Goal: Task Accomplishment & Management: Manage account settings

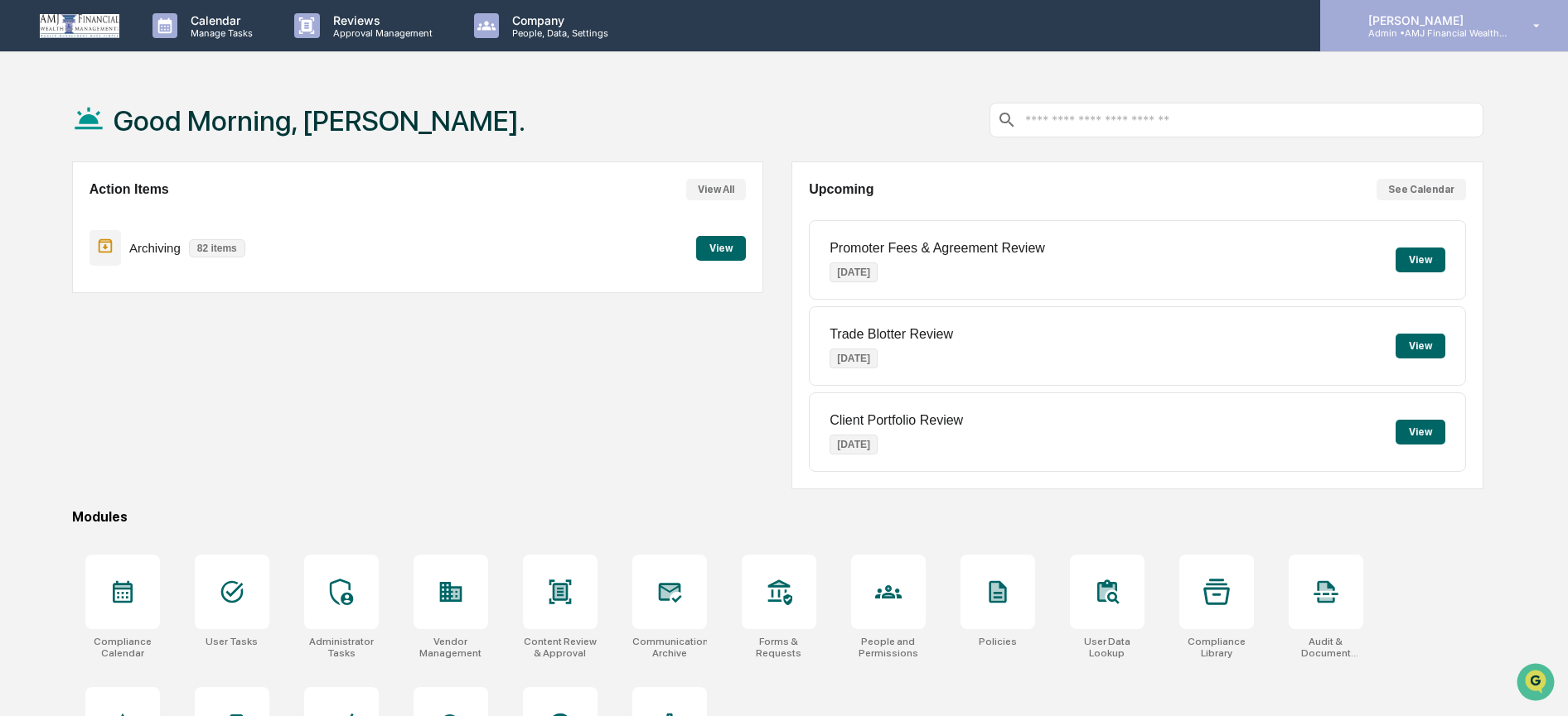
click at [1387, 27] on p "Admin • AMJ Financial Wealth Management" at bounding box center [1432, 33] width 154 height 11
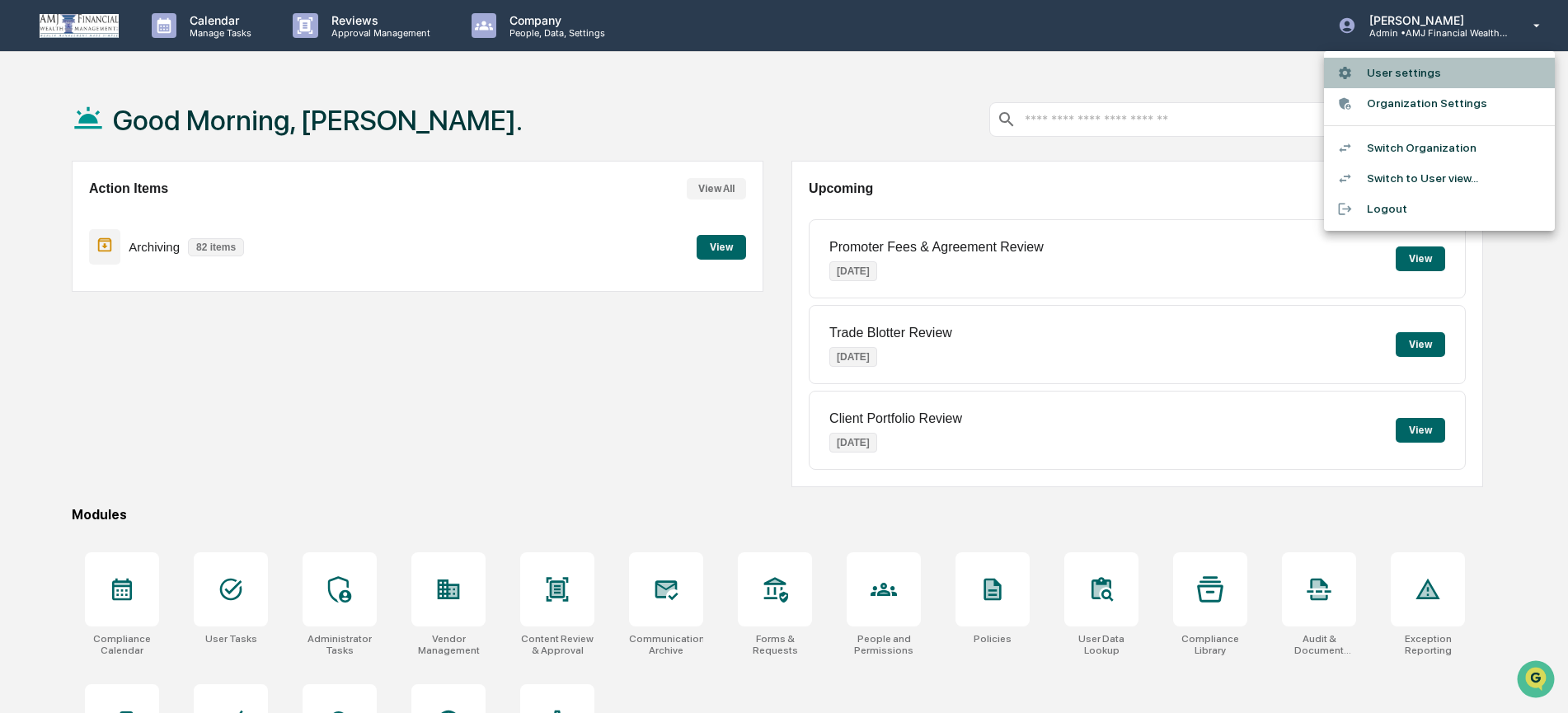
click at [1387, 73] on li "User settings" at bounding box center [1440, 73] width 231 height 31
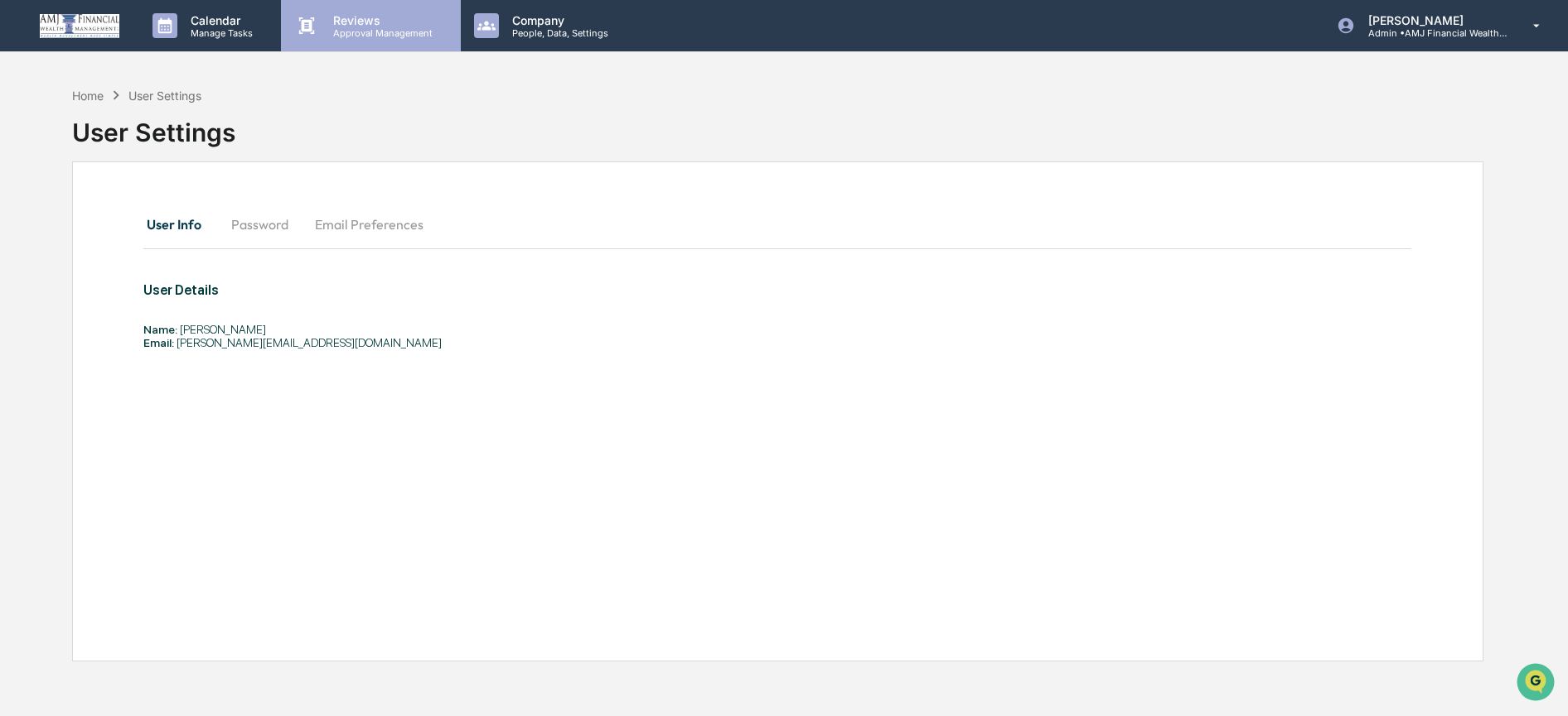
click at [347, 13] on p "Reviews" at bounding box center [380, 20] width 121 height 14
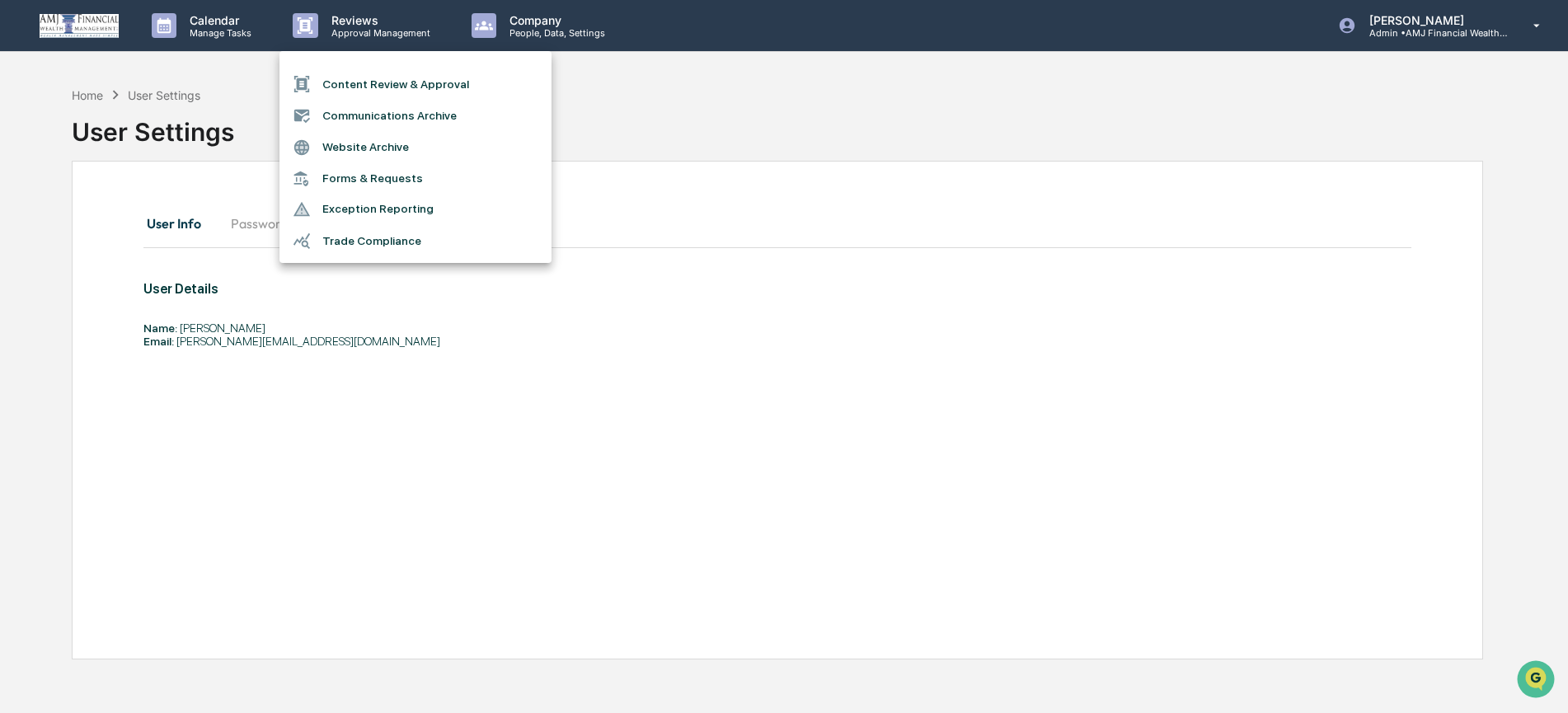
click at [361, 172] on li "Forms & Requests" at bounding box center [415, 179] width 272 height 31
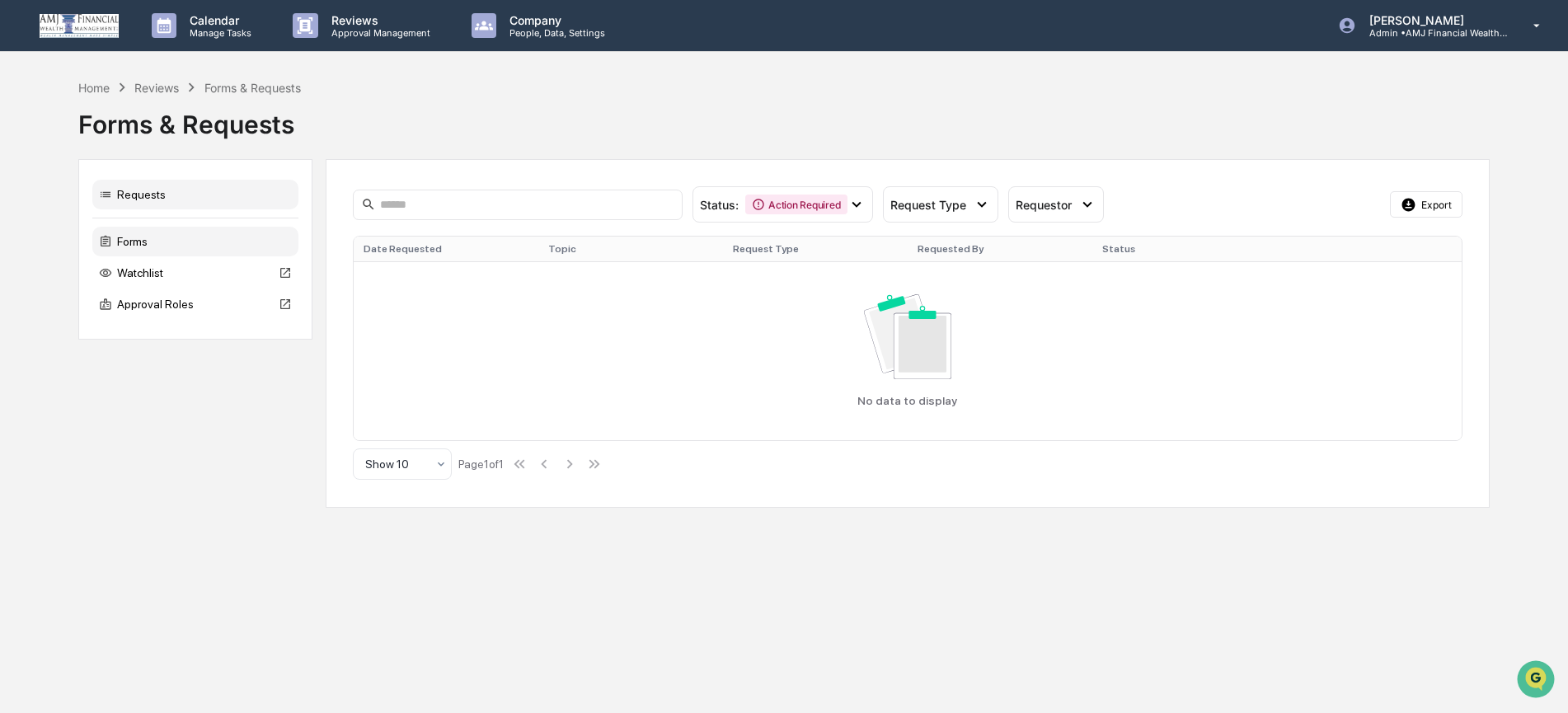
click at [124, 240] on div "Forms" at bounding box center [196, 241] width 206 height 30
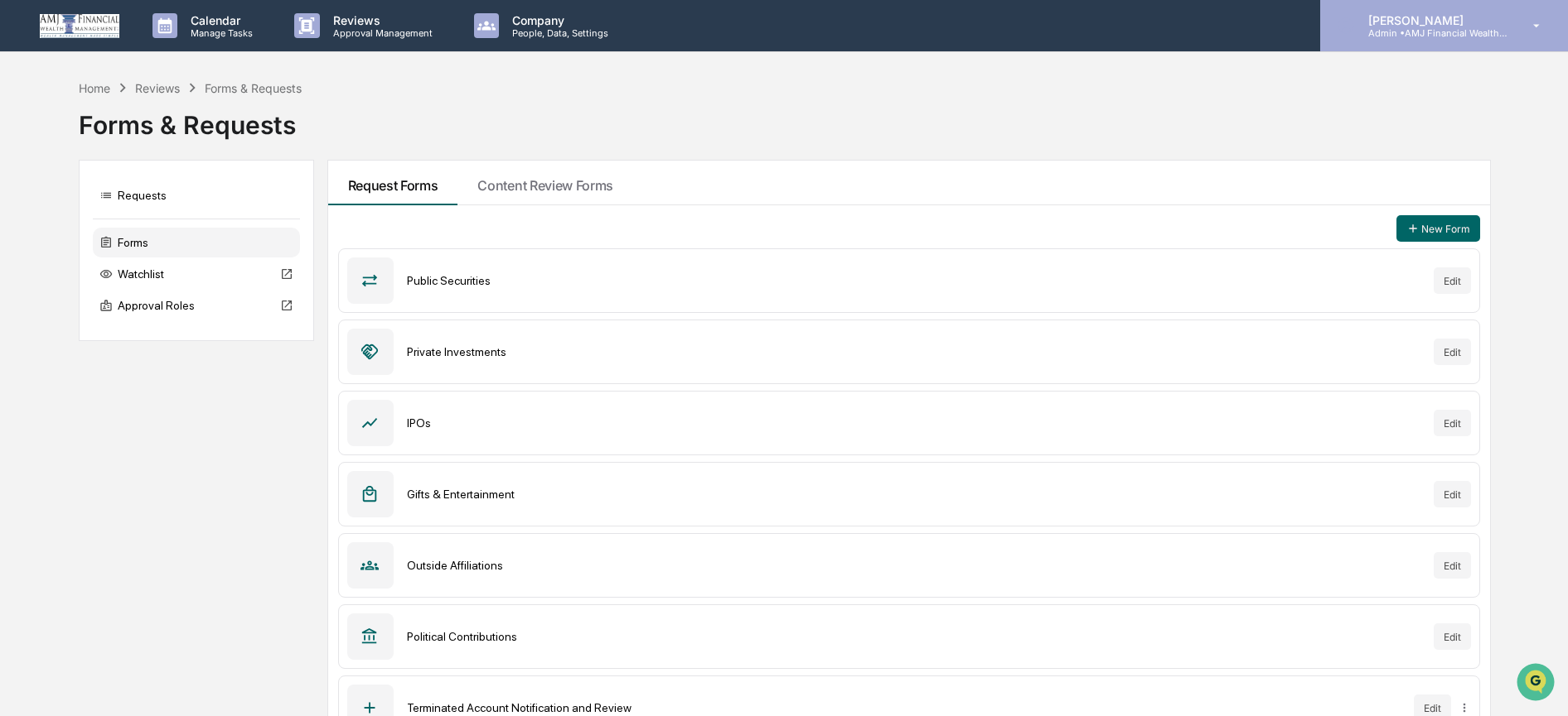
click at [1421, 24] on p "[PERSON_NAME]" at bounding box center [1432, 20] width 154 height 14
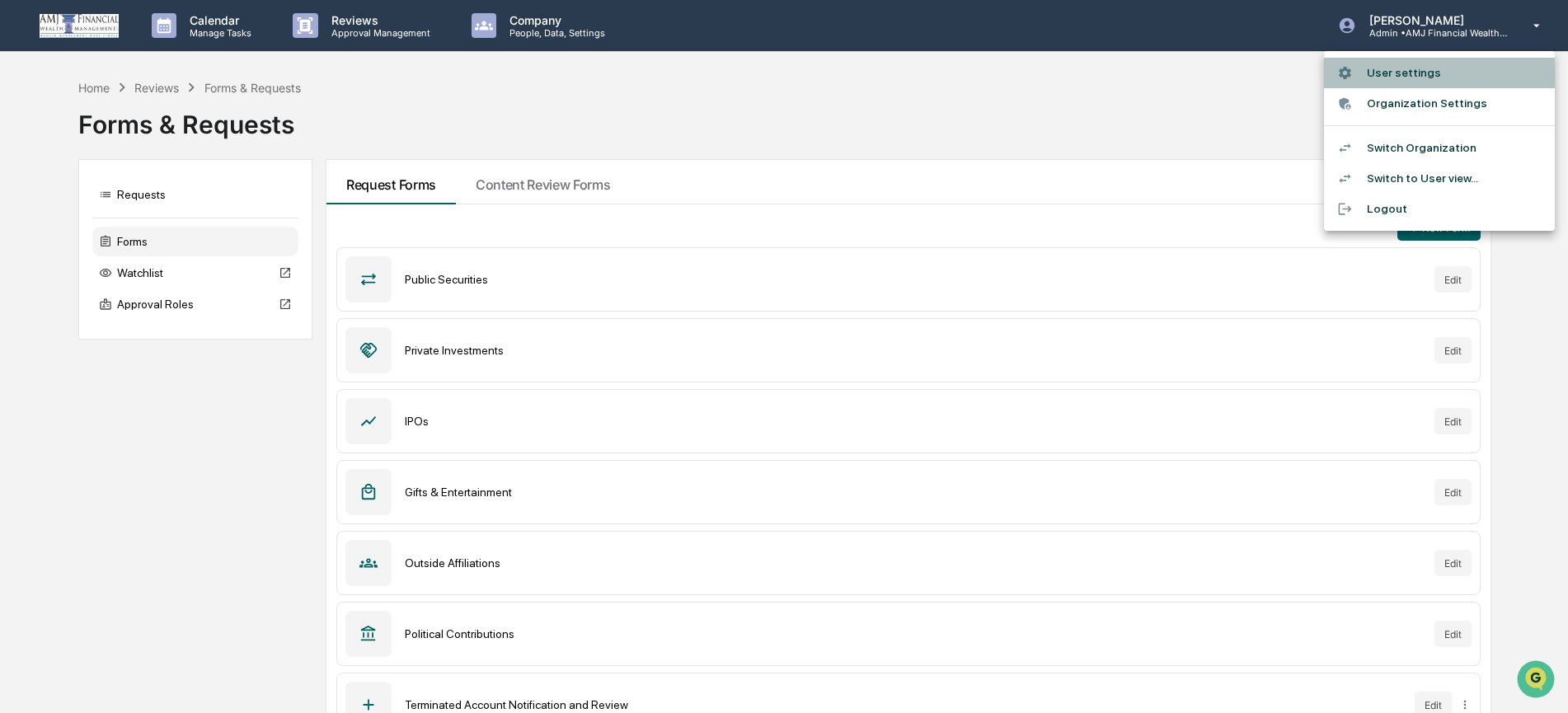
click at [1387, 71] on li "User settings" at bounding box center [1440, 73] width 231 height 31
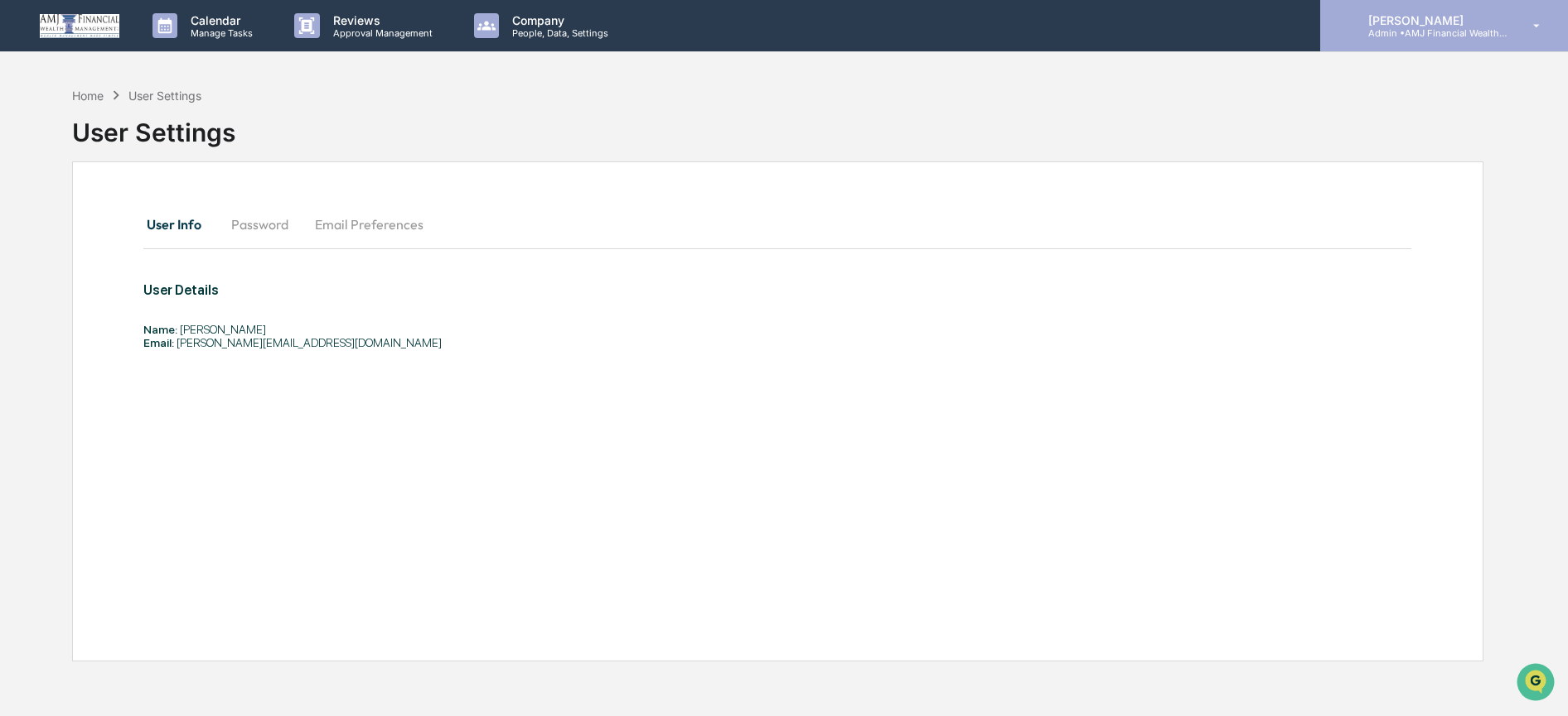
click at [1394, 32] on p "Admin • AMJ Financial Wealth Management" at bounding box center [1432, 33] width 154 height 11
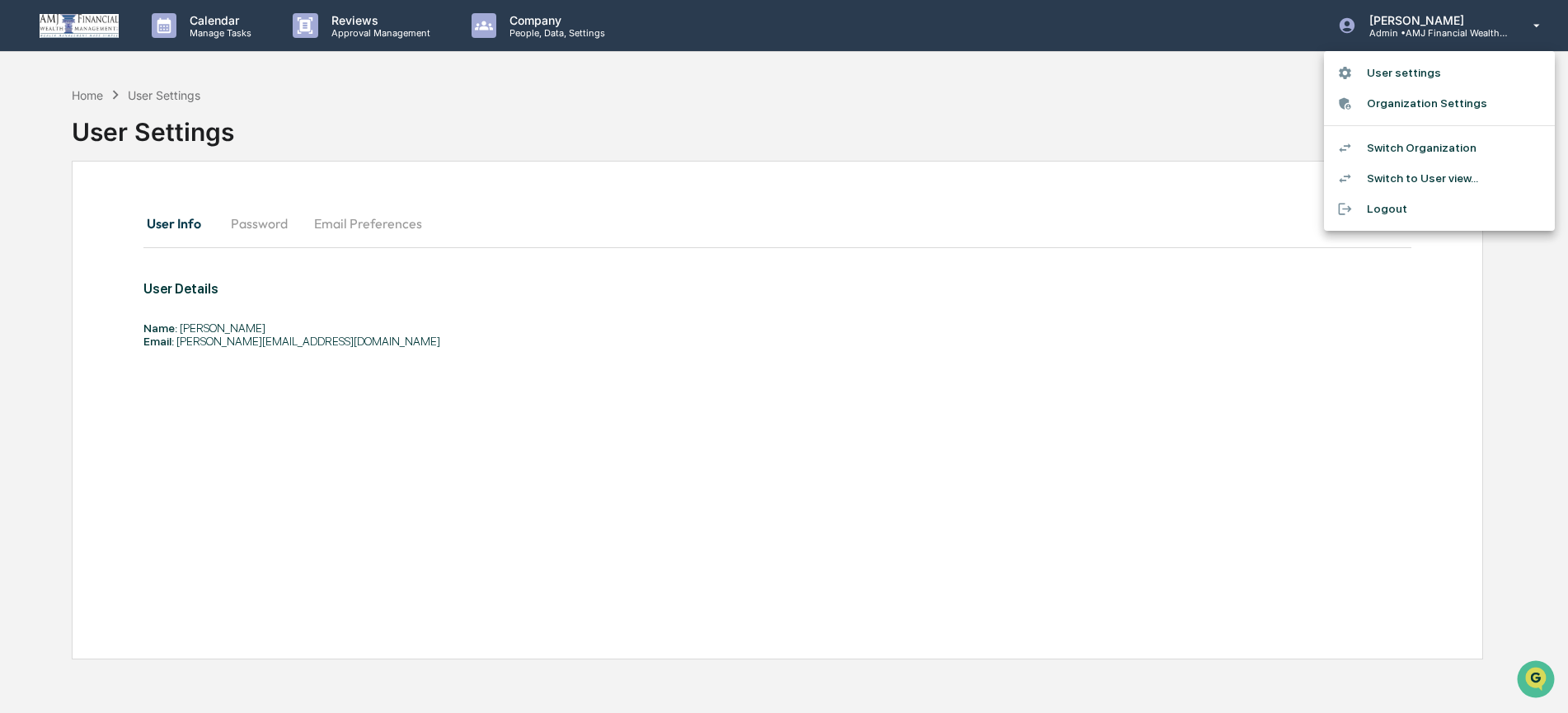
click at [1385, 170] on li "Switch to User view..." at bounding box center [1440, 179] width 231 height 31
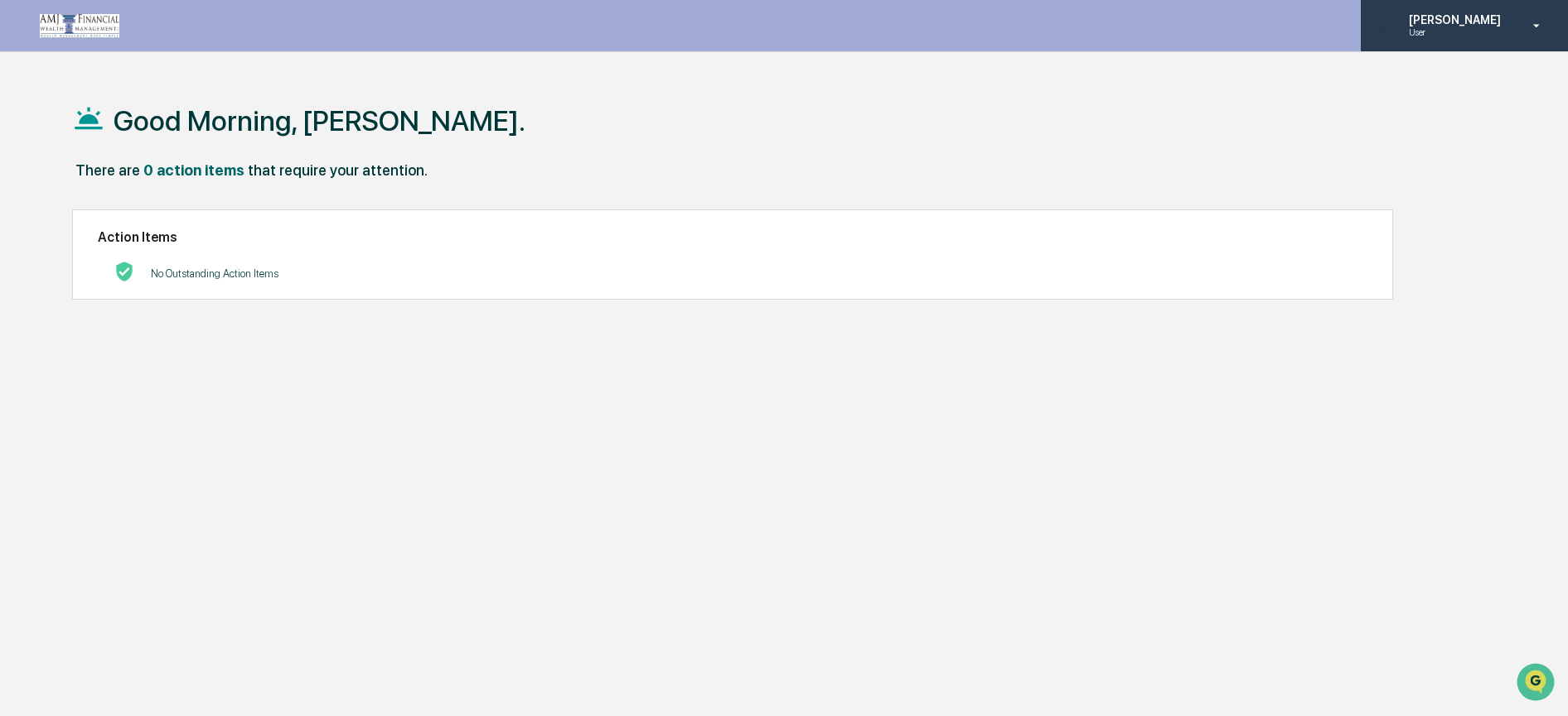
click at [1426, 25] on p "[PERSON_NAME]" at bounding box center [1451, 20] width 114 height 13
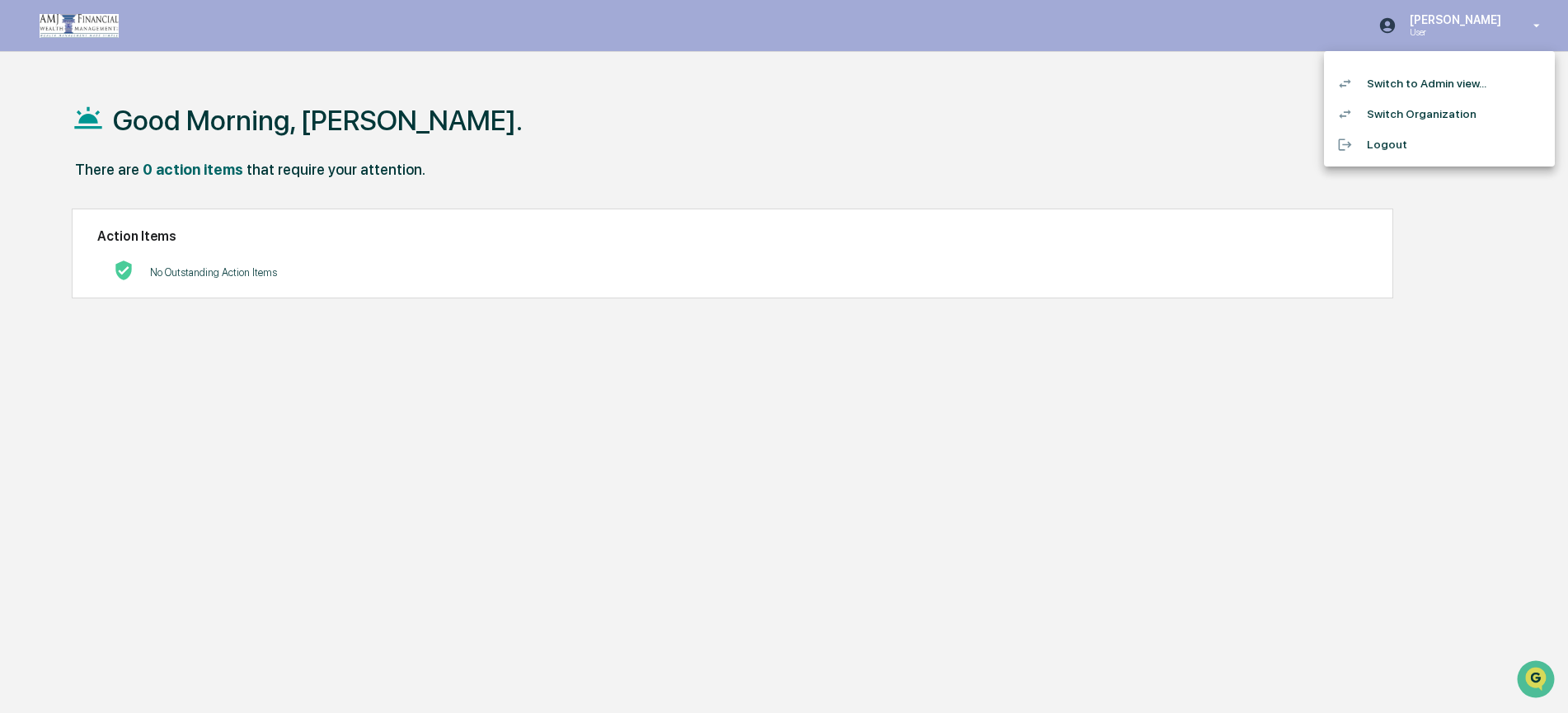
click at [1420, 78] on li "Switch to Admin view..." at bounding box center [1440, 83] width 231 height 31
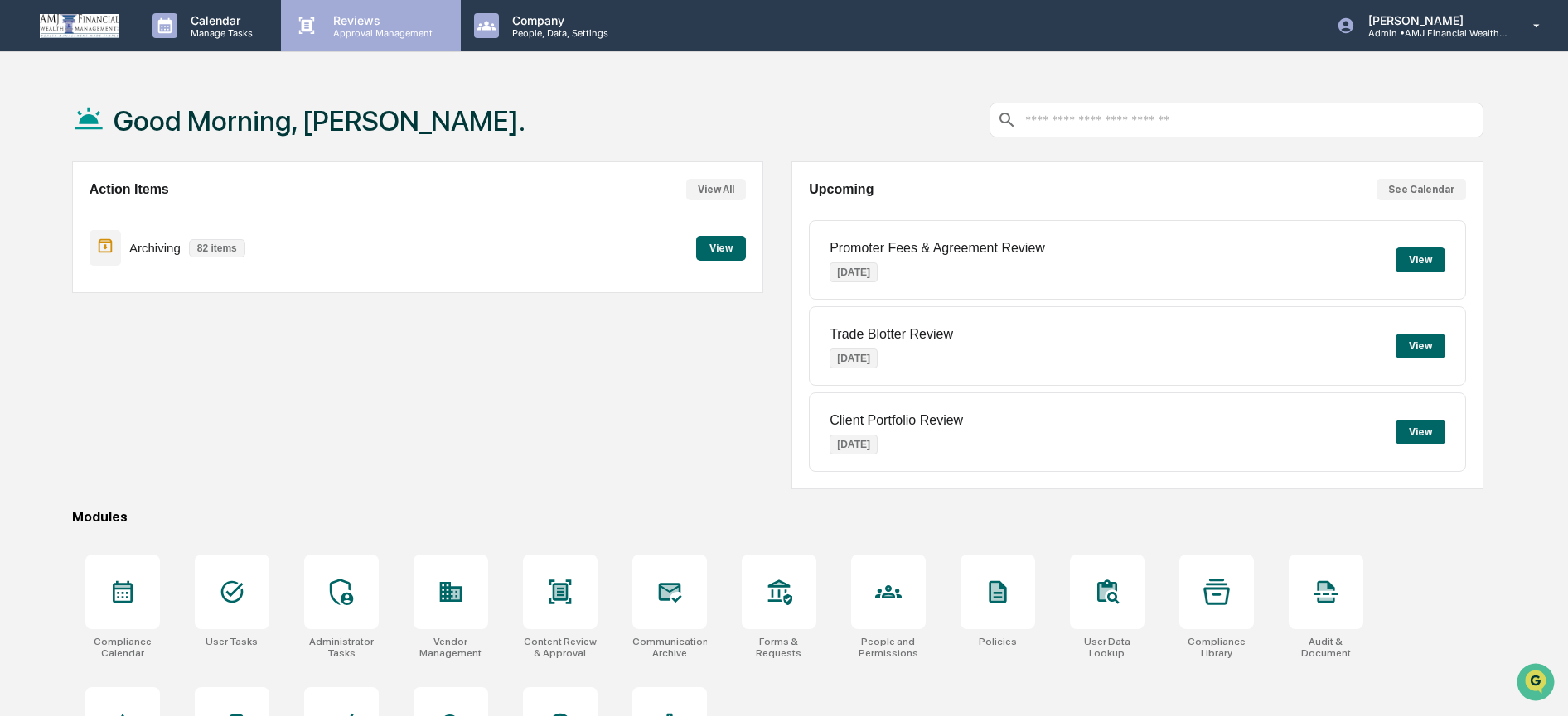
click at [347, 33] on p "Approval Management" at bounding box center [380, 33] width 121 height 11
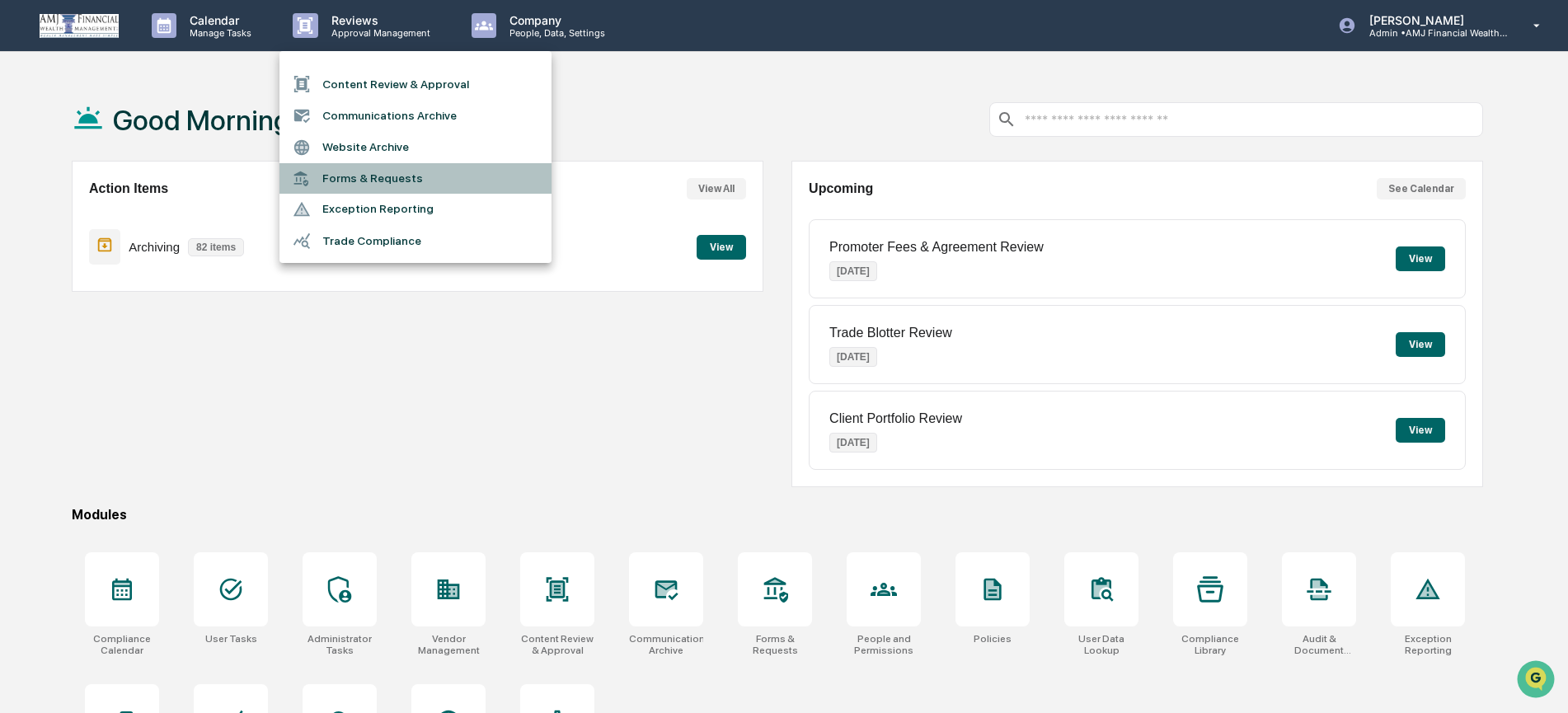
click at [353, 178] on li "Forms & Requests" at bounding box center [415, 179] width 272 height 31
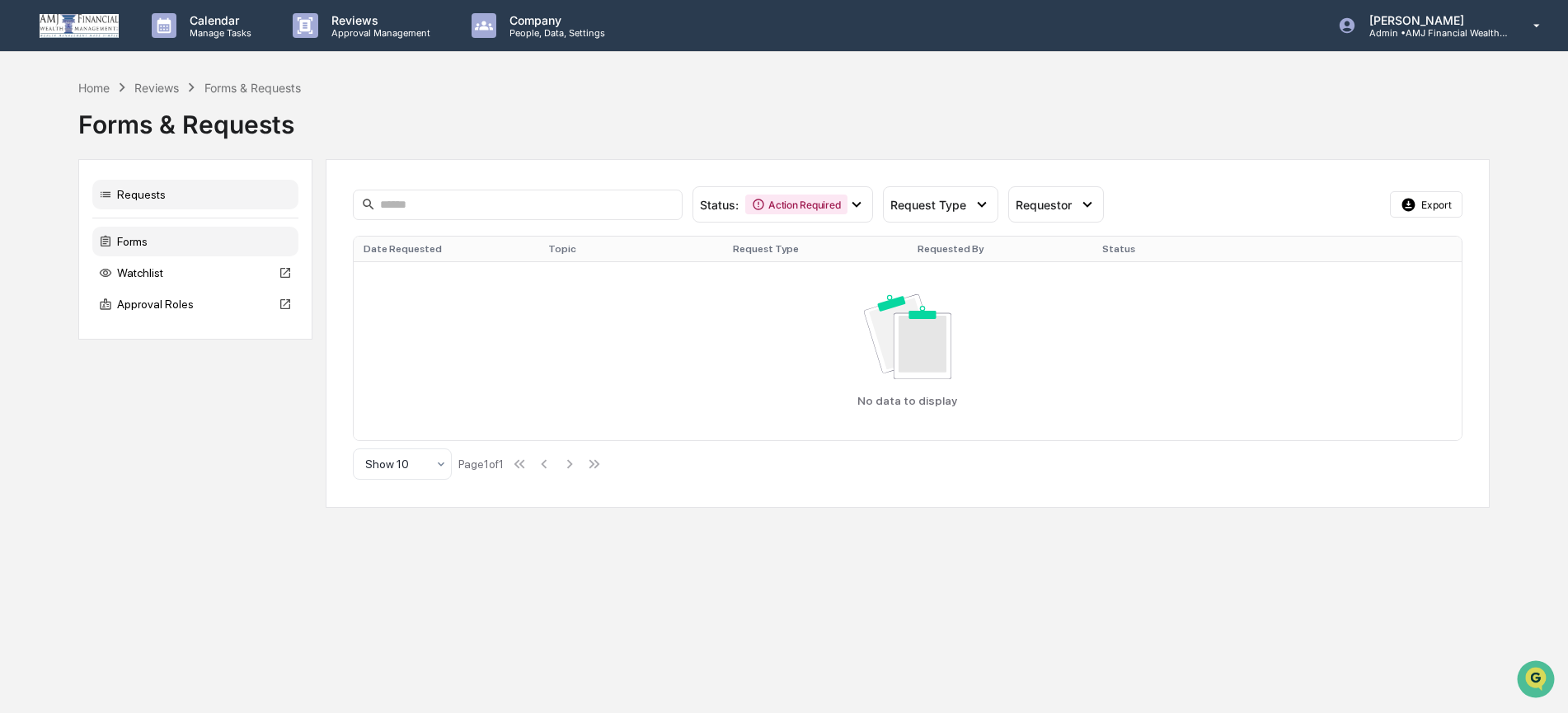
click at [139, 240] on div "Forms" at bounding box center [196, 241] width 206 height 30
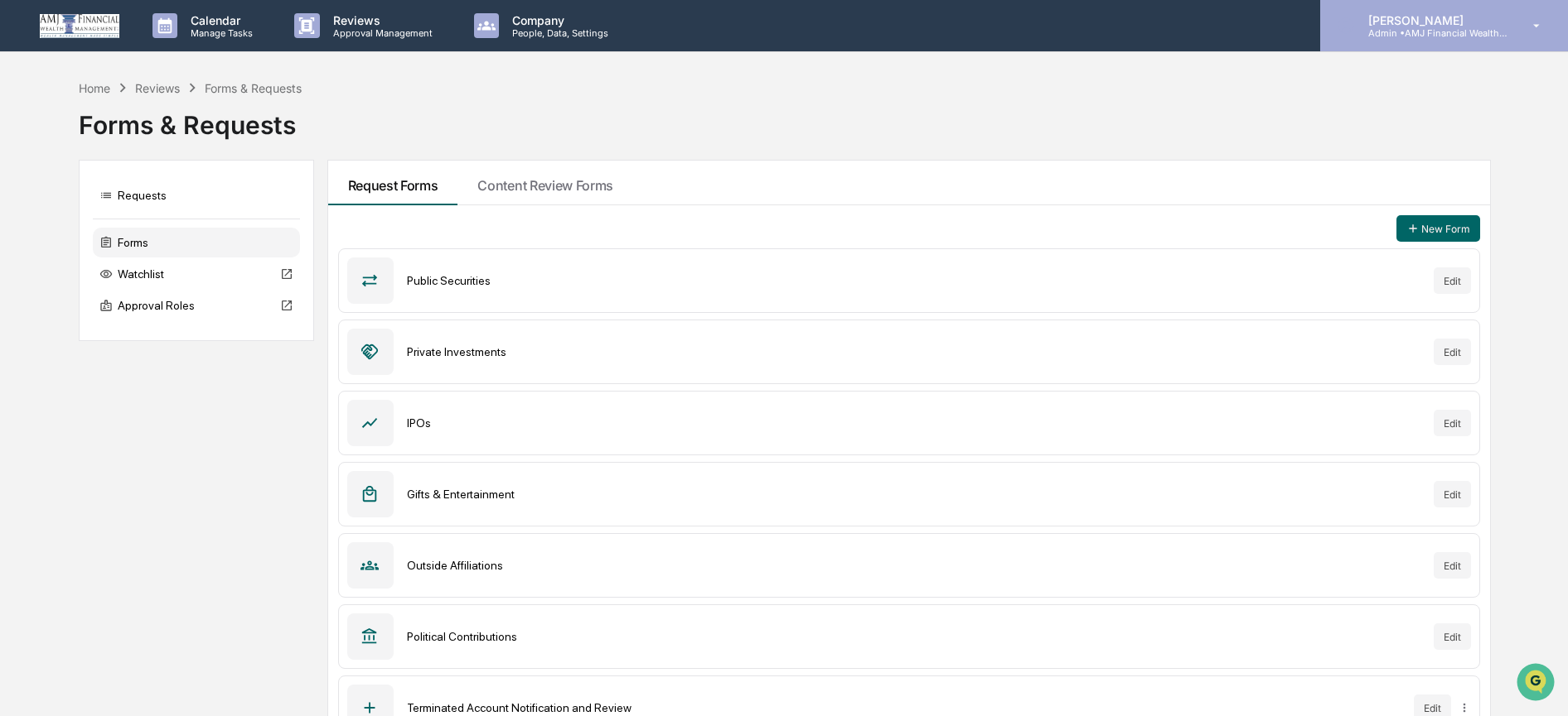
click at [1429, 17] on p "[PERSON_NAME]" at bounding box center [1432, 20] width 154 height 14
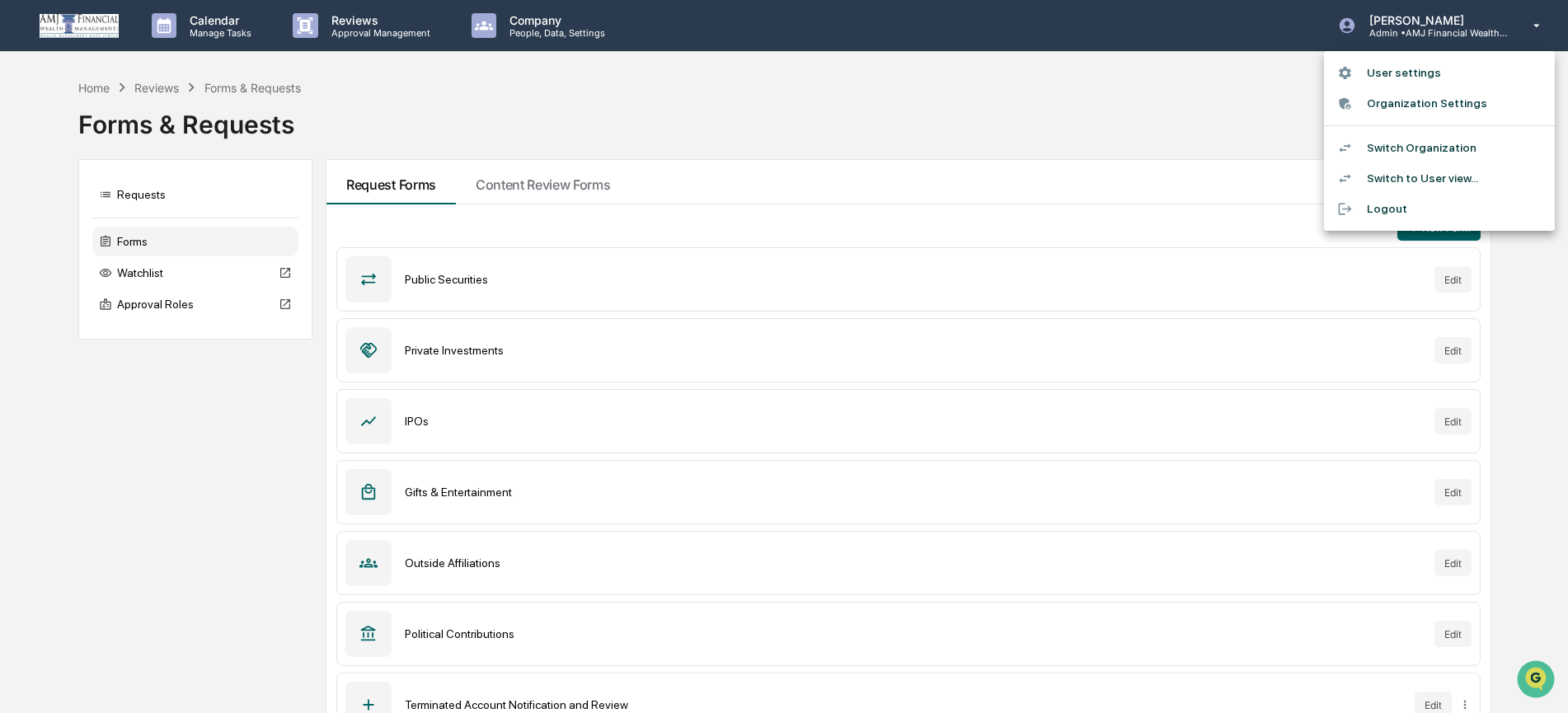
click at [1413, 144] on li "Switch Organization" at bounding box center [1440, 148] width 231 height 31
